Goal: Find specific page/section: Find specific page/section

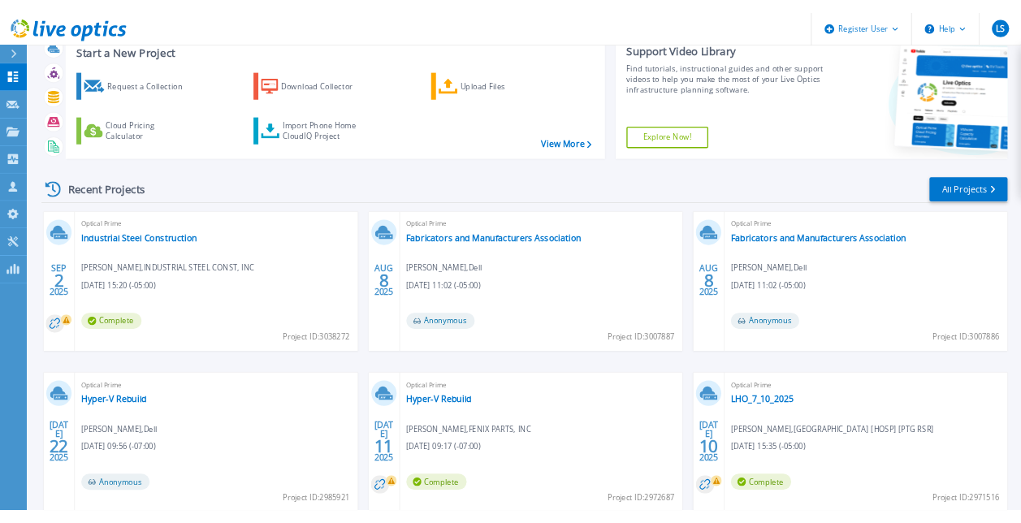
scroll to position [81, 0]
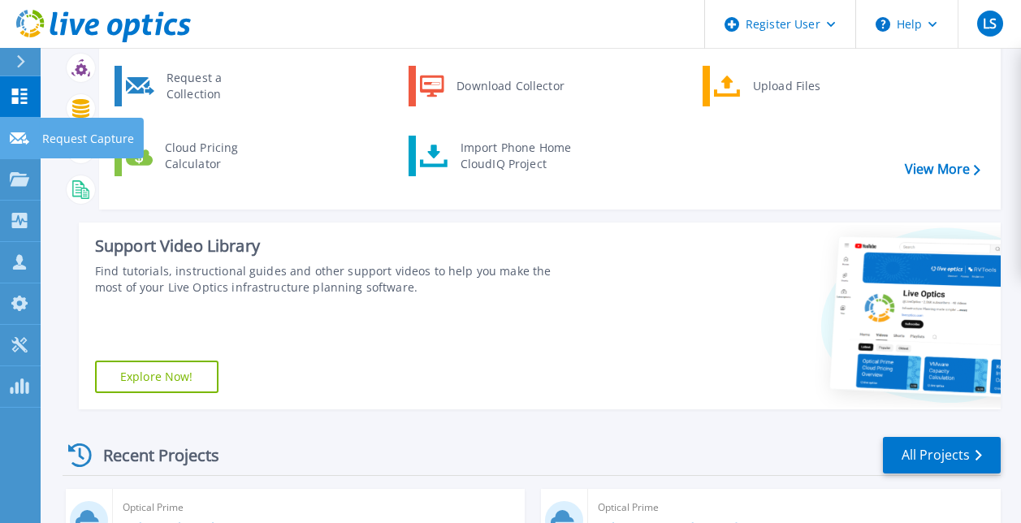
click at [12, 130] on div at bounding box center [19, 137] width 19 height 15
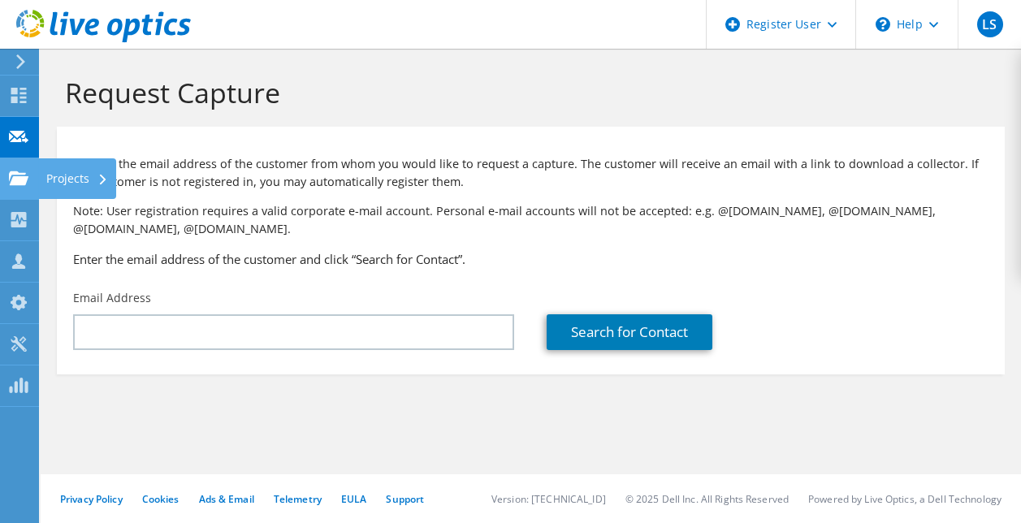
click at [18, 175] on icon at bounding box center [18, 178] width 19 height 15
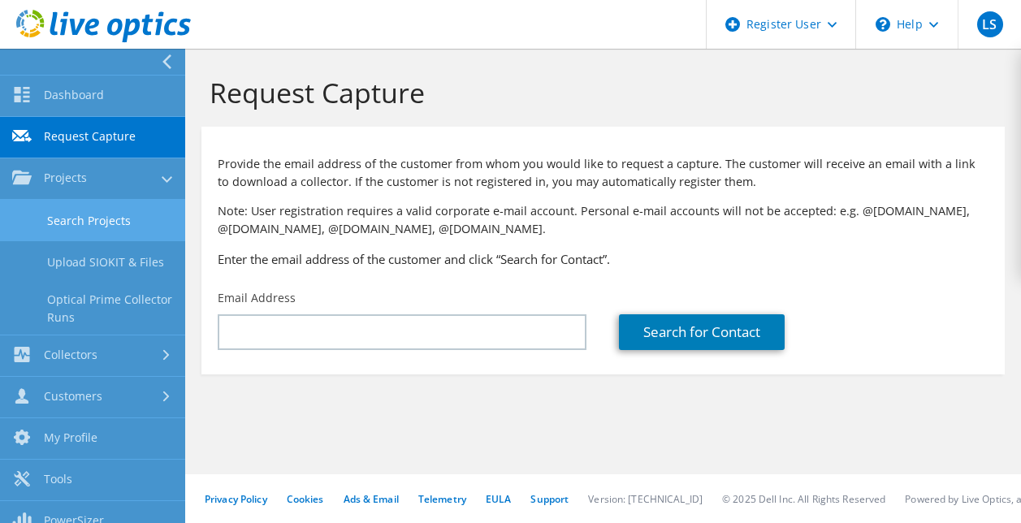
click at [120, 217] on link "Search Projects" at bounding box center [92, 220] width 185 height 41
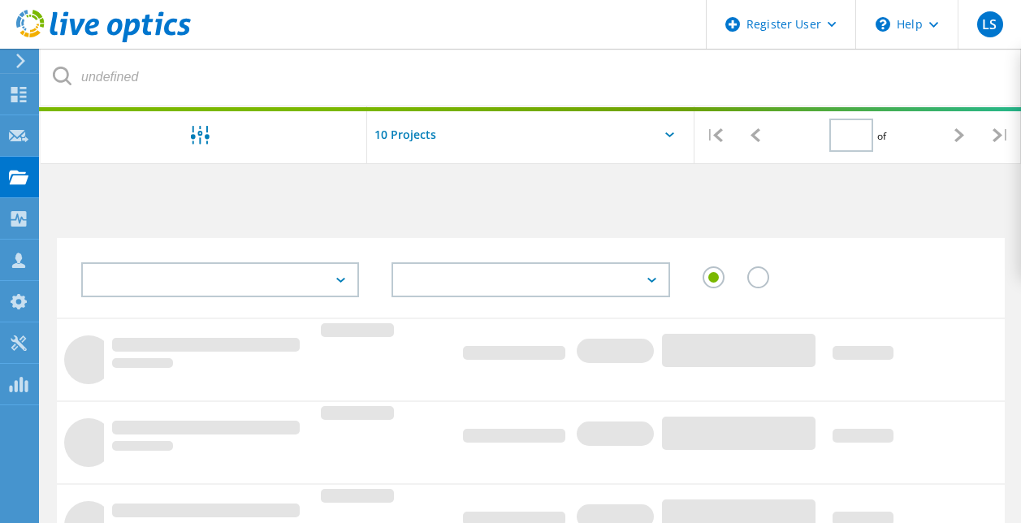
type input "1"
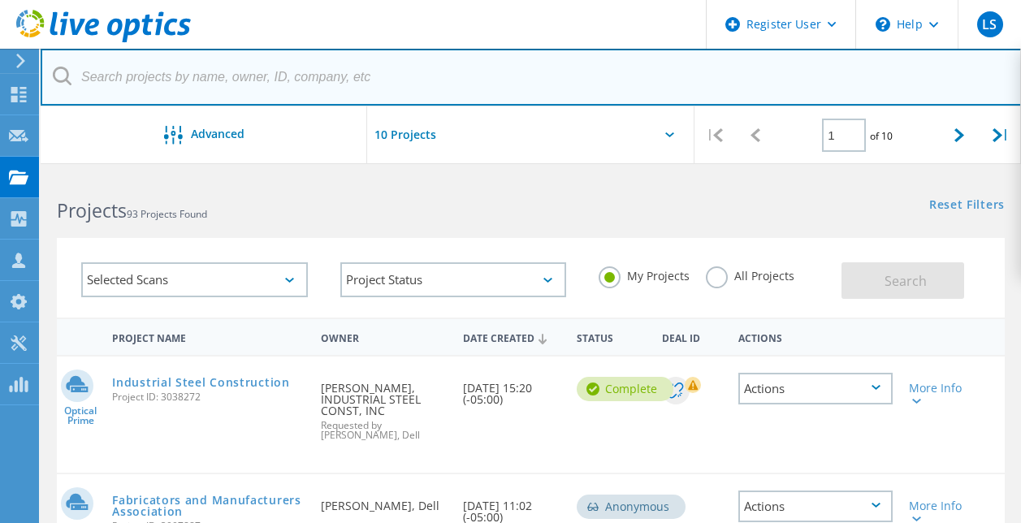
click at [305, 80] on input "text" at bounding box center [531, 77] width 981 height 57
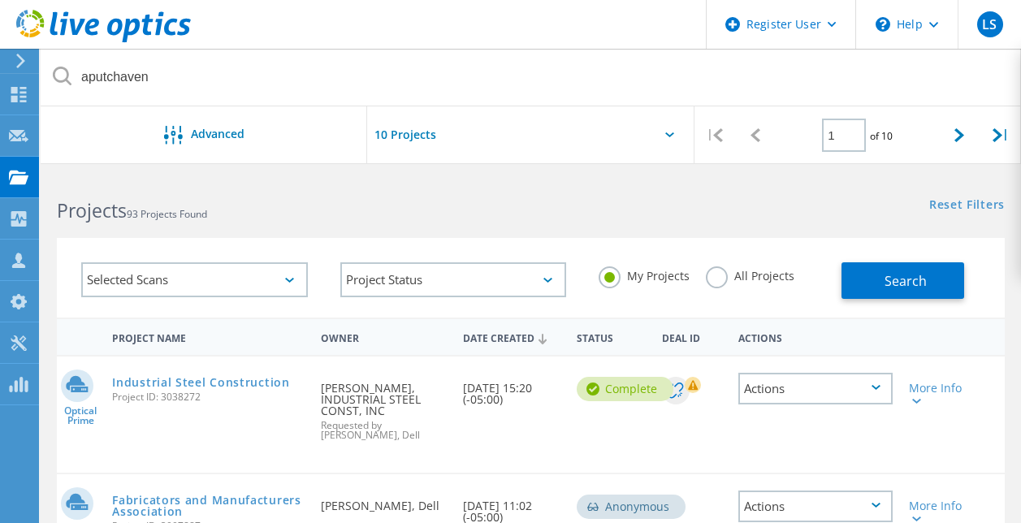
drag, startPoint x: 382, startPoint y: 412, endPoint x: 314, endPoint y: 387, distance: 72.4
click at [314, 387] on div "Requested By Austin Putchaven, INDUSTRIAL STEEL CONST, INC Requested by Lauren …" at bounding box center [384, 406] width 142 height 100
copy div "Austin Putchaven, INDUSTRIAL STEEL CONST, INC"
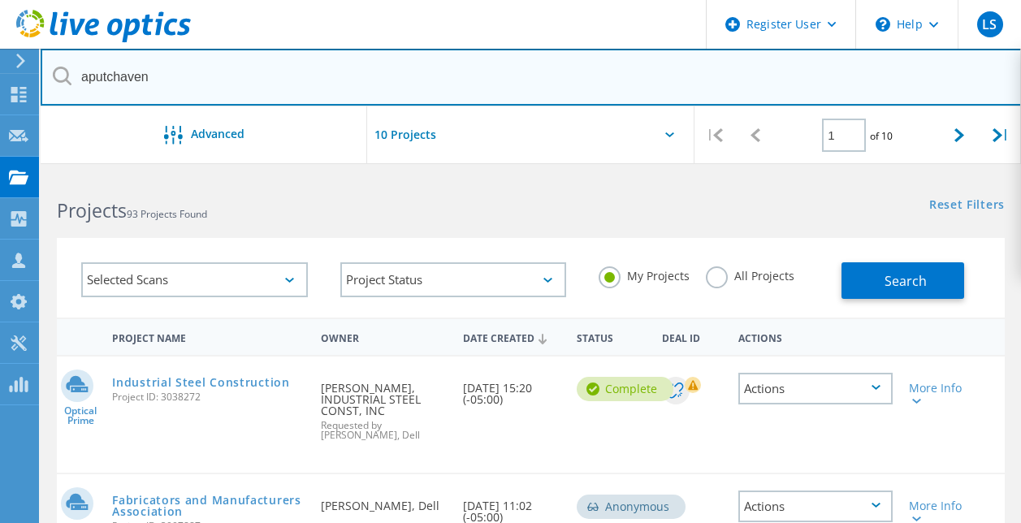
drag, startPoint x: 183, startPoint y: 64, endPoint x: 67, endPoint y: 67, distance: 116.1
click at [67, 67] on div "aputchaven" at bounding box center [531, 78] width 980 height 58
paste input "Austin Putchaven, INDUSTRIAL STEEL CONST, INC"
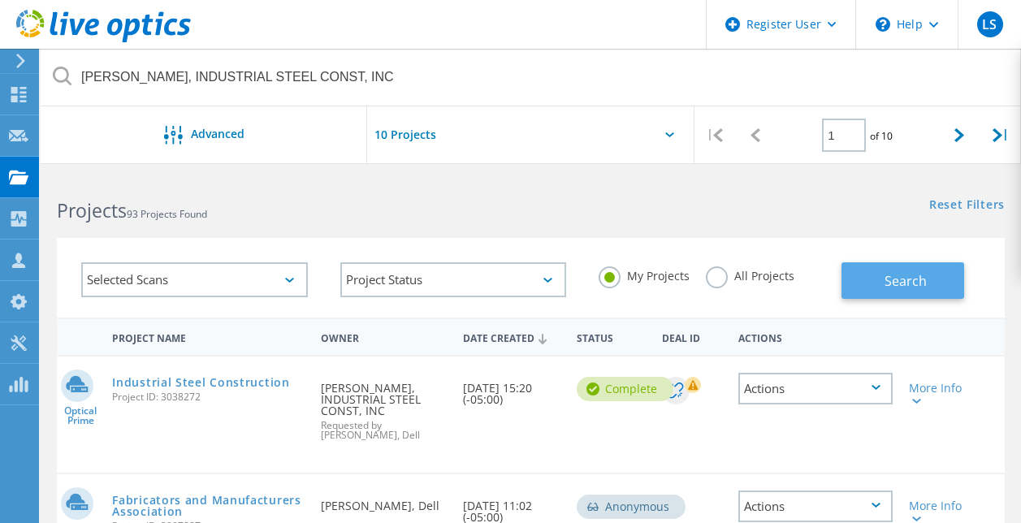
click at [887, 274] on button "Search" at bounding box center [902, 280] width 123 height 37
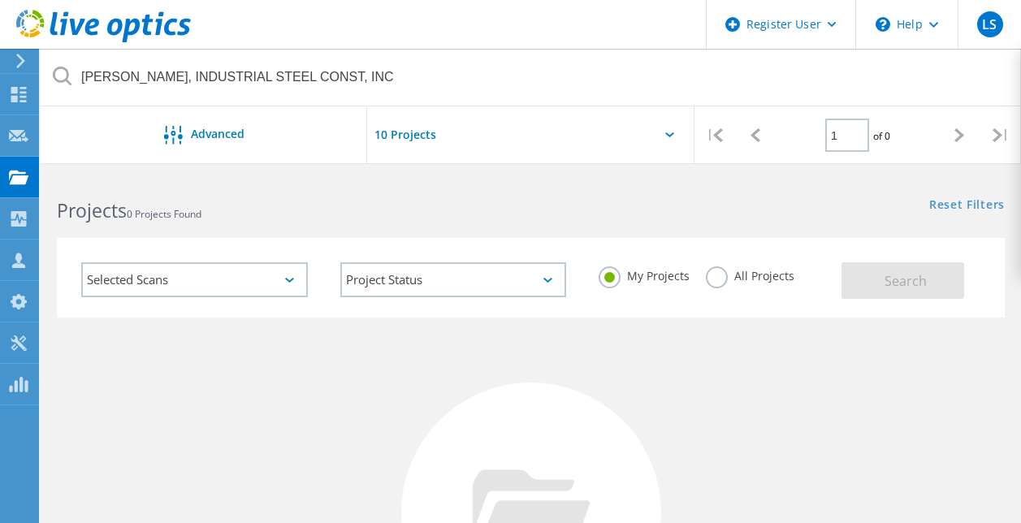
click at [712, 275] on label "All Projects" at bounding box center [750, 273] width 89 height 15
click at [0, 0] on input "All Projects" at bounding box center [0, 0] width 0 height 0
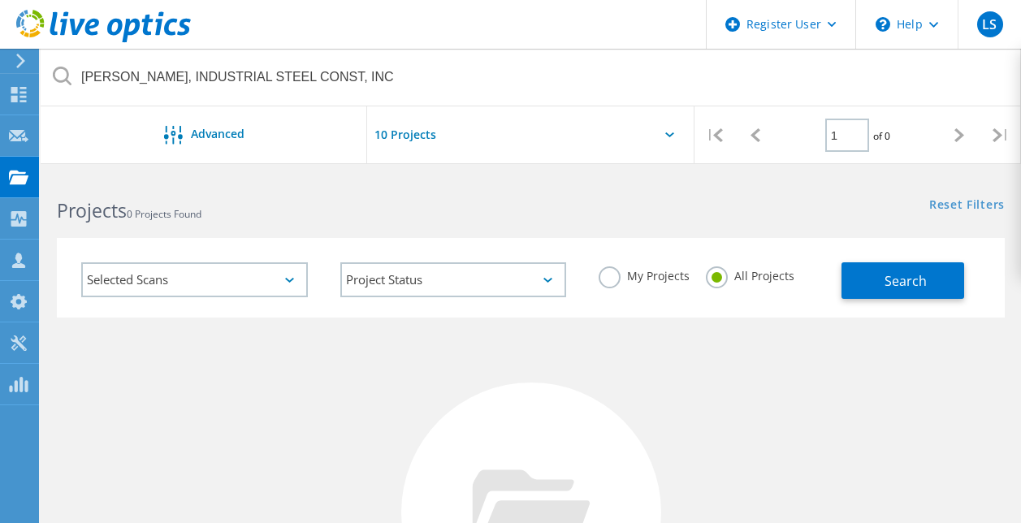
click at [732, 283] on div "All Projects" at bounding box center [750, 278] width 89 height 24
click at [894, 266] on button "Search" at bounding box center [902, 280] width 123 height 37
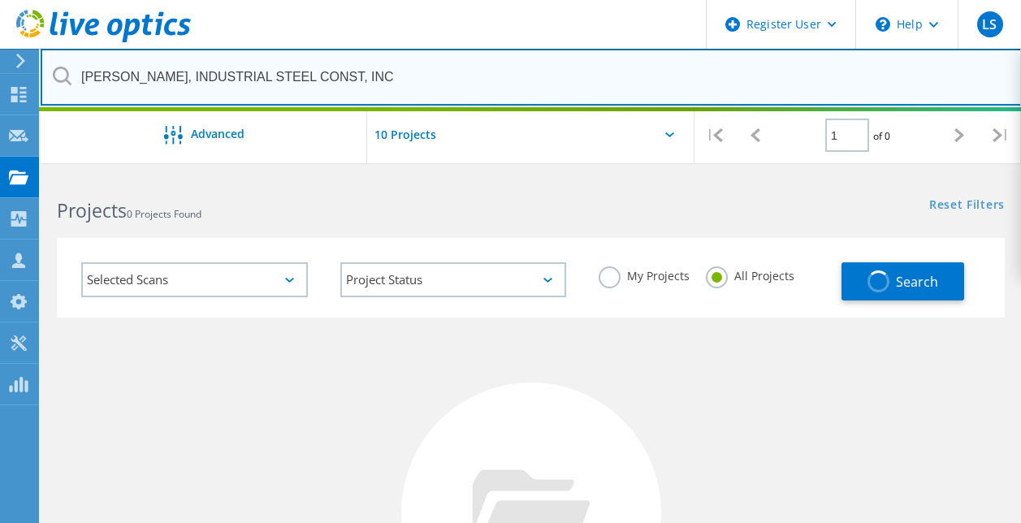
drag, startPoint x: 399, startPoint y: 71, endPoint x: 183, endPoint y: 84, distance: 216.4
click at [183, 84] on input "Austin Putchaven, INDUSTRIAL STEEL CONST, INC" at bounding box center [531, 77] width 981 height 57
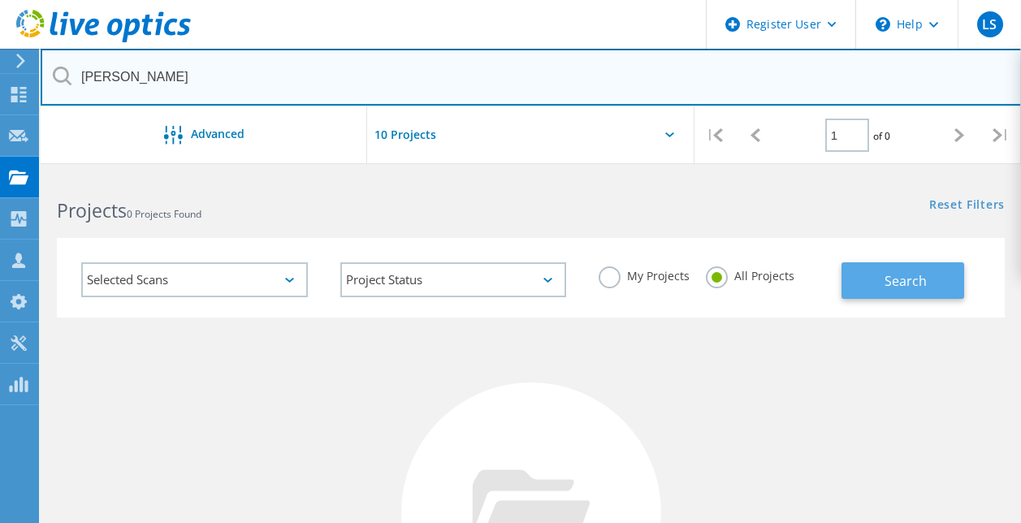
type input "Austin Putchaven"
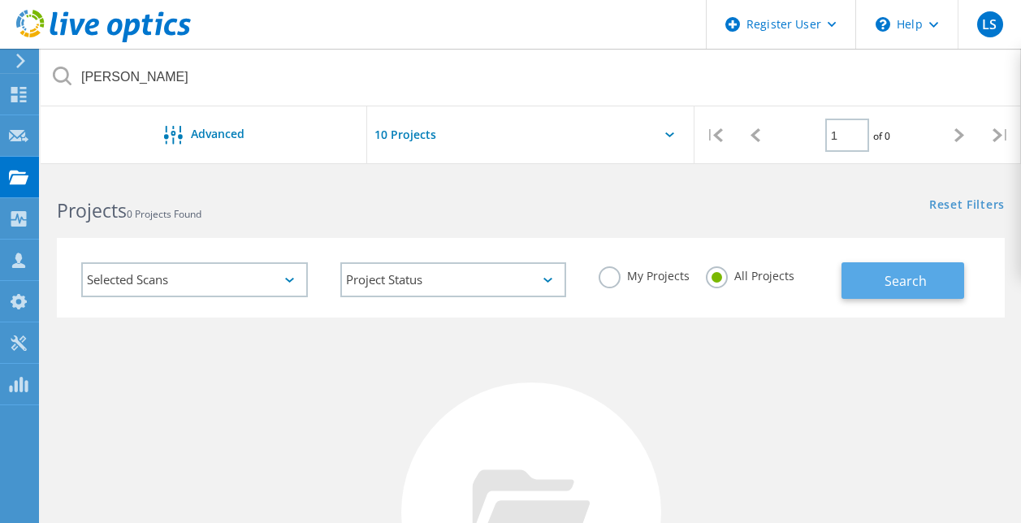
click at [939, 292] on button "Search" at bounding box center [902, 280] width 123 height 37
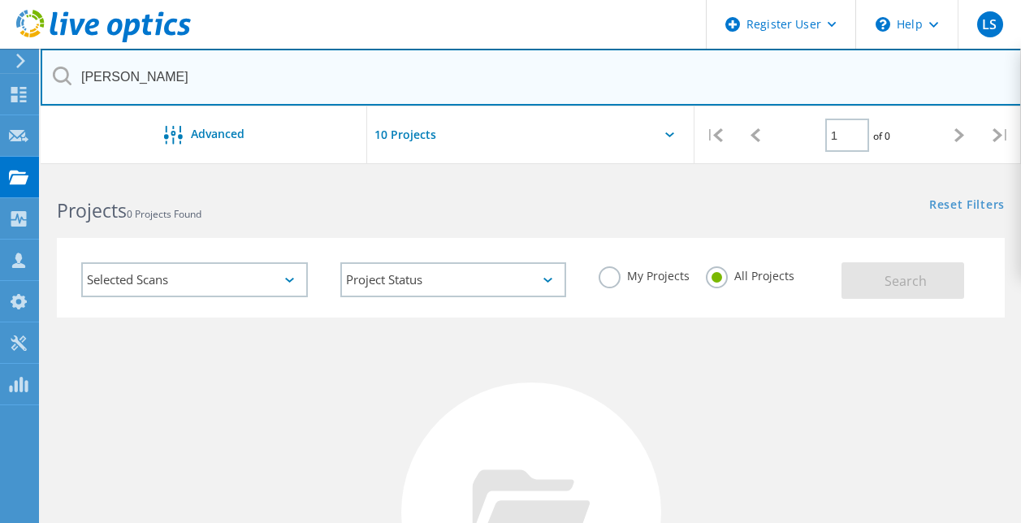
click at [280, 71] on input "Austin Putchaven" at bounding box center [531, 77] width 981 height 57
drag, startPoint x: 280, startPoint y: 71, endPoint x: 134, endPoint y: 60, distance: 146.5
click at [134, 60] on input "Austin Putchaven" at bounding box center [531, 77] width 981 height 57
click at [118, 84] on input "Austin Putchaven" at bounding box center [531, 77] width 981 height 57
drag, startPoint x: 202, startPoint y: 71, endPoint x: 78, endPoint y: 89, distance: 125.5
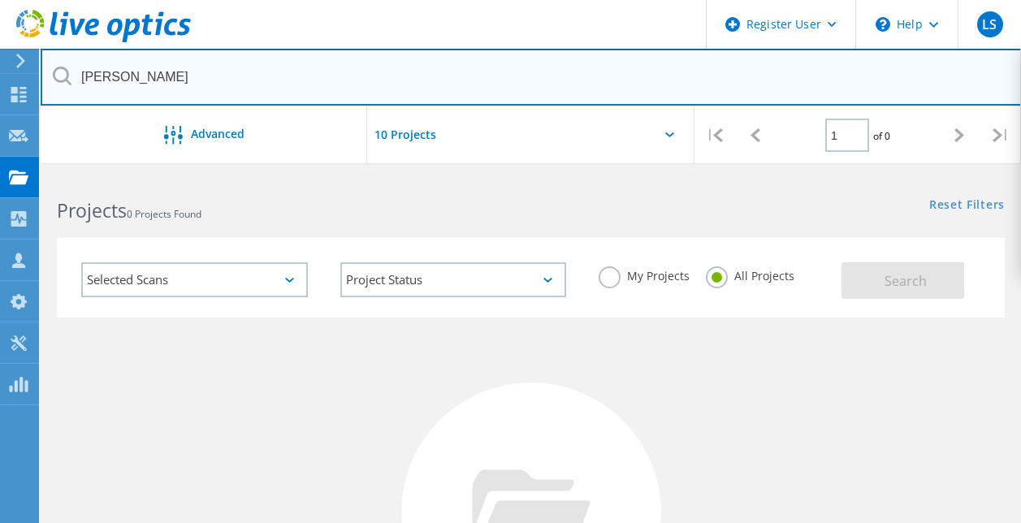
click at [78, 89] on input "Austin Putchaven" at bounding box center [531, 77] width 981 height 57
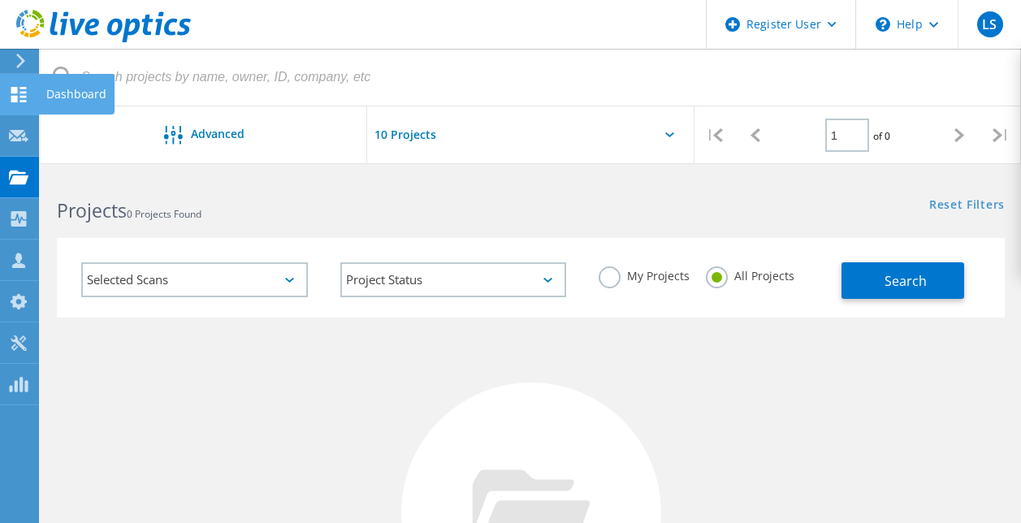
click at [21, 97] on icon at bounding box center [18, 94] width 19 height 15
